Goal: Navigation & Orientation: Find specific page/section

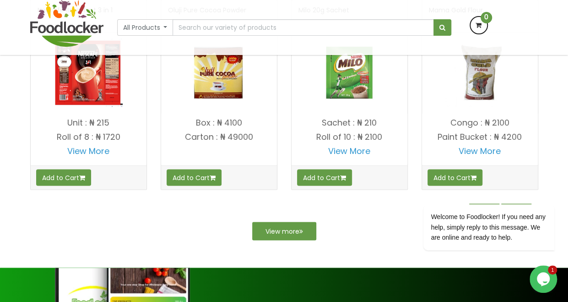
scroll to position [816, 0]
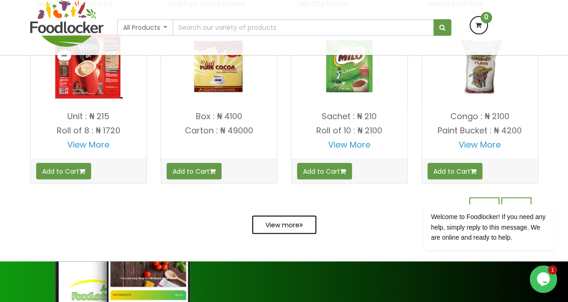
click at [313, 224] on link "View more" at bounding box center [284, 224] width 64 height 18
click at [300, 224] on icon at bounding box center [301, 224] width 4 height 6
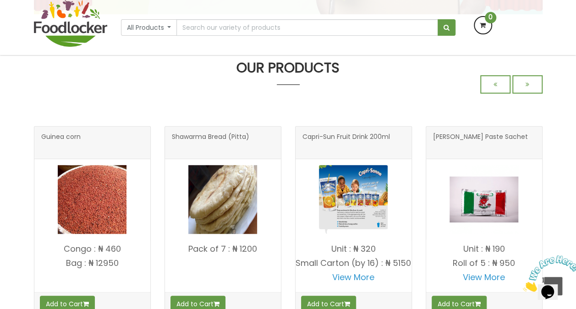
scroll to position [203, 0]
